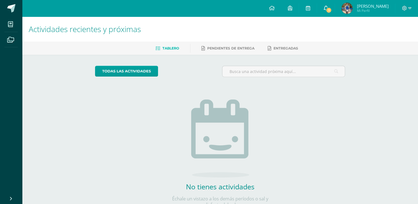
click at [328, 6] on icon at bounding box center [326, 8] width 4 height 5
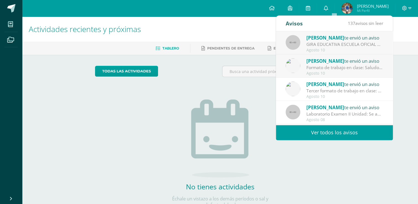
click at [344, 41] on div "GIRA EDUCATIVA ESCUELA OFICIAL RURAL MIXTA LO [PERSON_NAME][GEOGRAPHIC_DATA], […" at bounding box center [345, 44] width 77 height 6
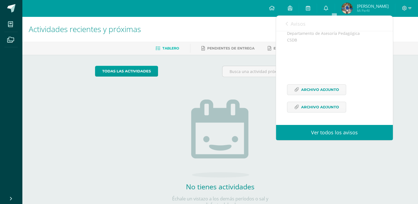
scroll to position [177, 0]
click at [320, 92] on span "Archivo Adjunto" at bounding box center [320, 90] width 38 height 10
click at [318, 103] on span "Archivo Adjunto" at bounding box center [320, 107] width 38 height 10
click at [328, 7] on icon at bounding box center [326, 8] width 4 height 5
click at [295, 18] on link "Avisos" at bounding box center [296, 24] width 20 height 16
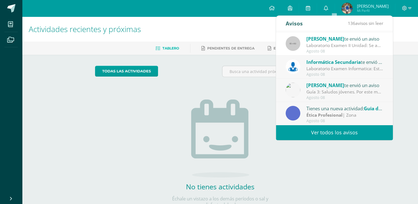
scroll to position [69, 0]
click at [361, 49] on div "Agosto 08" at bounding box center [345, 50] width 77 height 5
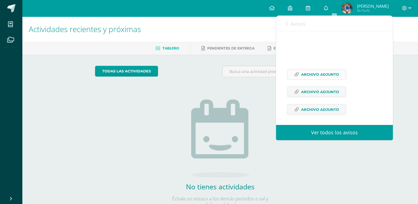
scroll to position [83, 0]
click at [333, 97] on span "Archivo Adjunto" at bounding box center [320, 92] width 38 height 10
click at [315, 79] on span "Archivo Adjunto" at bounding box center [320, 74] width 38 height 10
